Goal: Communication & Community: Answer question/provide support

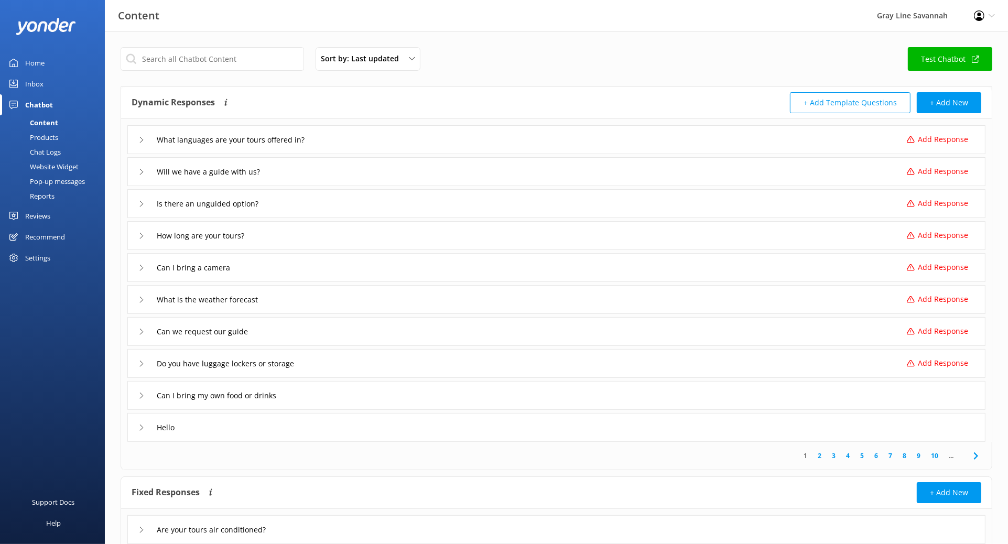
click at [34, 84] on div "Inbox" at bounding box center [34, 83] width 18 height 21
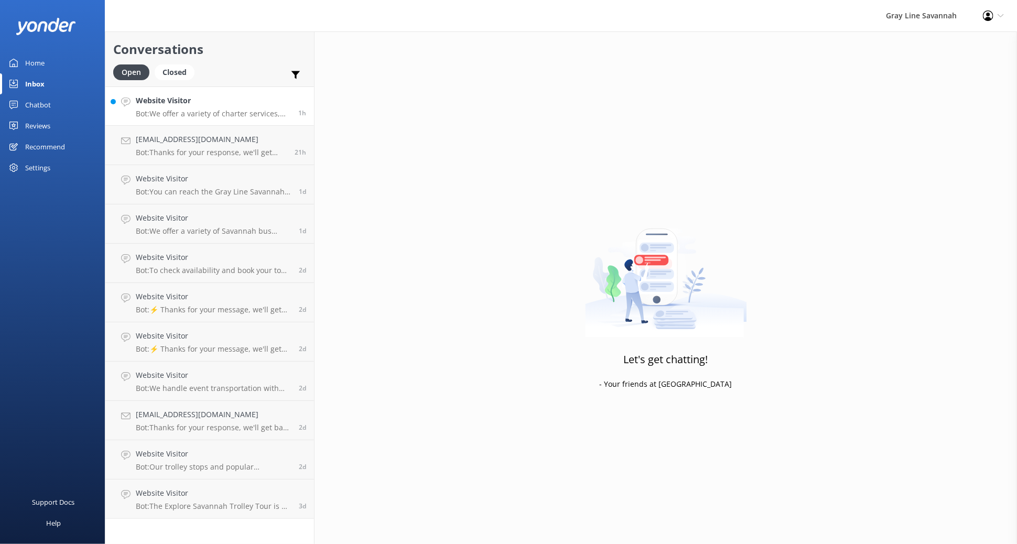
click at [214, 113] on p "Bot: We offer a variety of charter services, including corporate, convention, a…" at bounding box center [213, 113] width 155 height 9
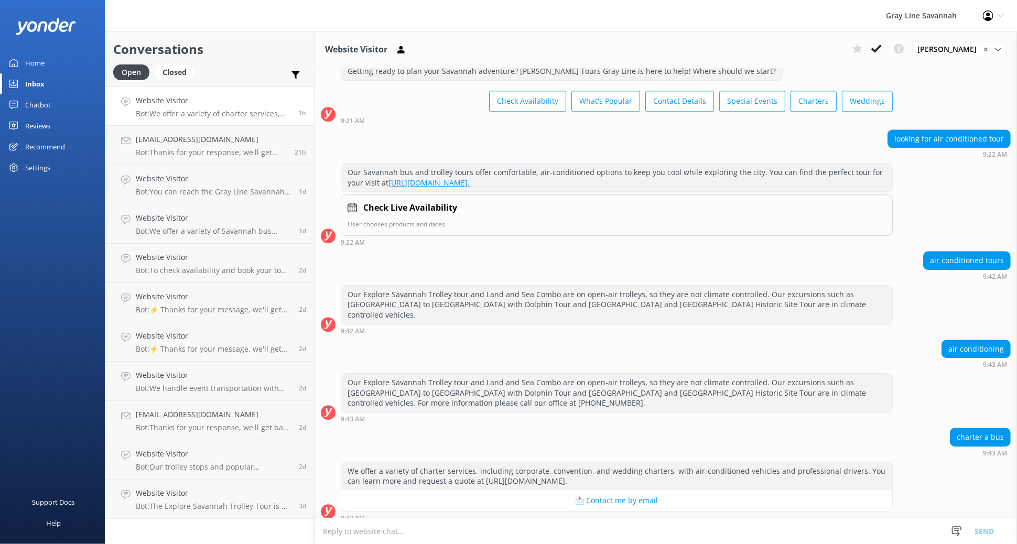
scroll to position [1650, 0]
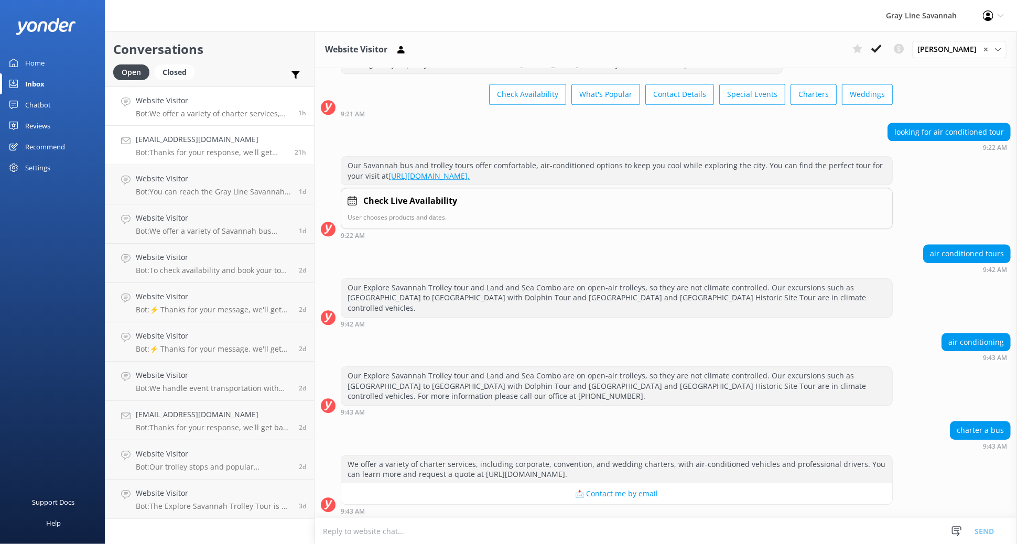
click at [200, 141] on h4 "[EMAIL_ADDRESS][DOMAIN_NAME]" at bounding box center [211, 140] width 151 height 12
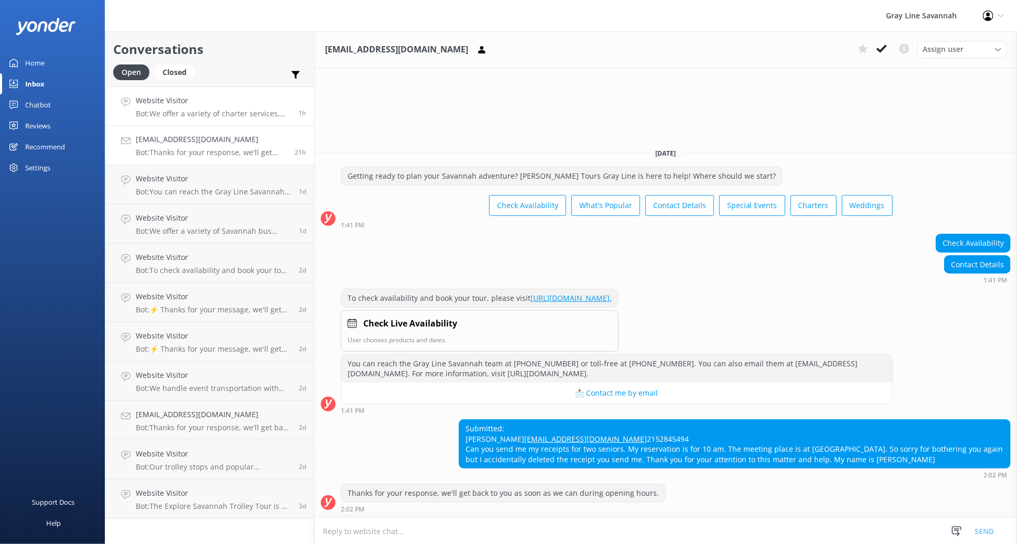
click at [213, 114] on p "Bot: We offer a variety of charter services, including corporate, convention, a…" at bounding box center [213, 113] width 155 height 9
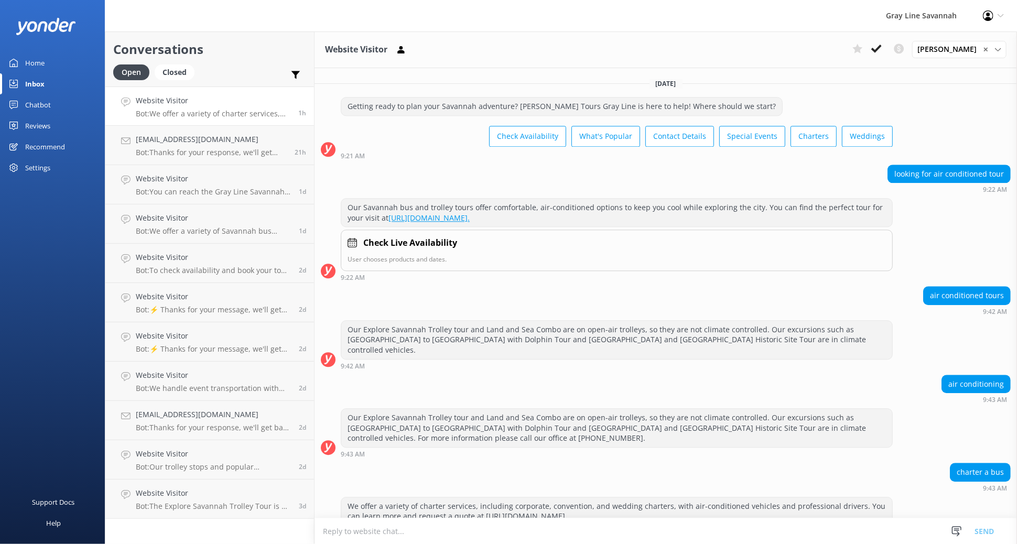
scroll to position [1650, 0]
